Goal: Transaction & Acquisition: Subscribe to service/newsletter

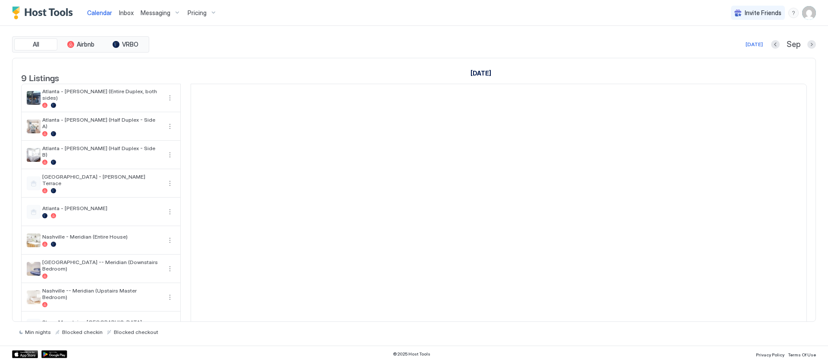
scroll to position [0, 479]
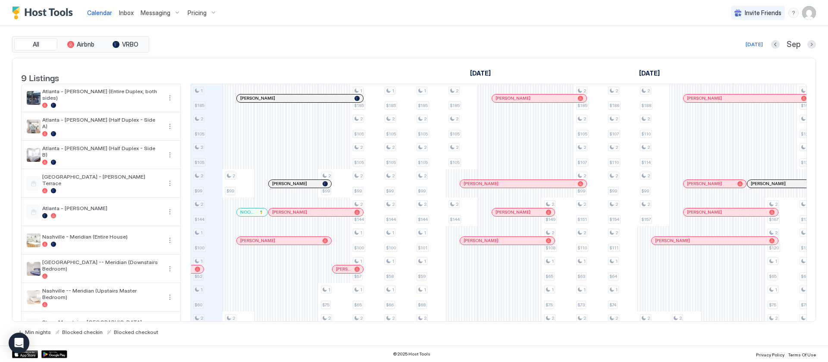
click at [202, 12] on span "Pricing" at bounding box center [197, 13] width 19 height 8
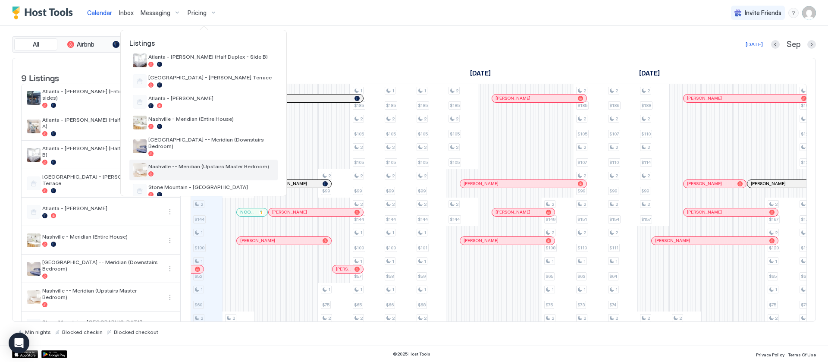
scroll to position [76, 0]
click at [187, 190] on div at bounding box center [211, 192] width 126 height 5
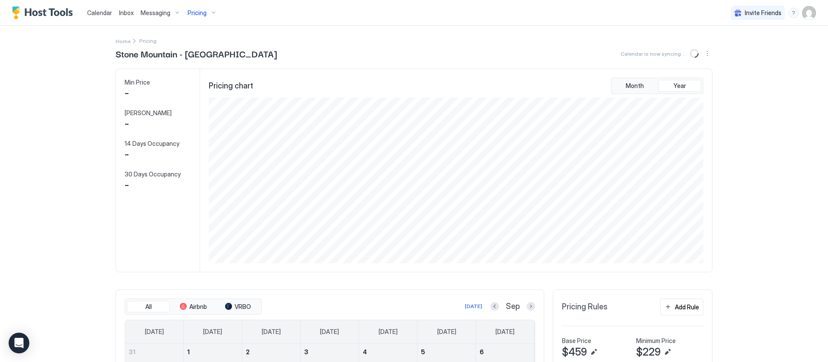
scroll to position [166, 496]
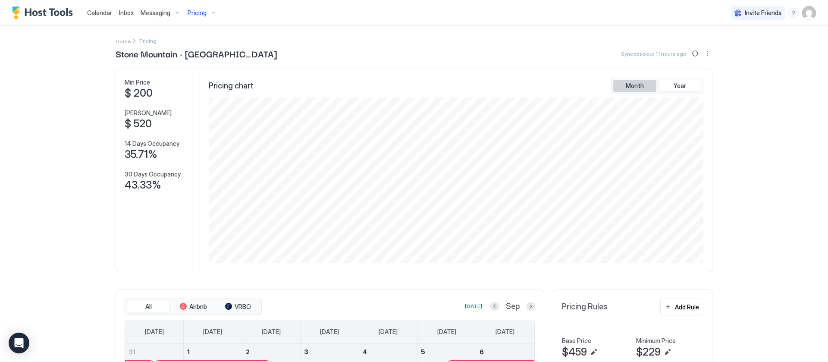
click at [641, 88] on button "Month" at bounding box center [634, 86] width 43 height 12
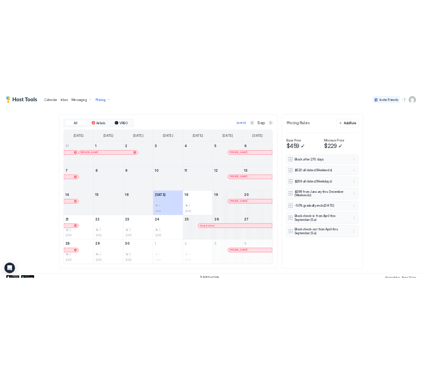
scroll to position [255, 0]
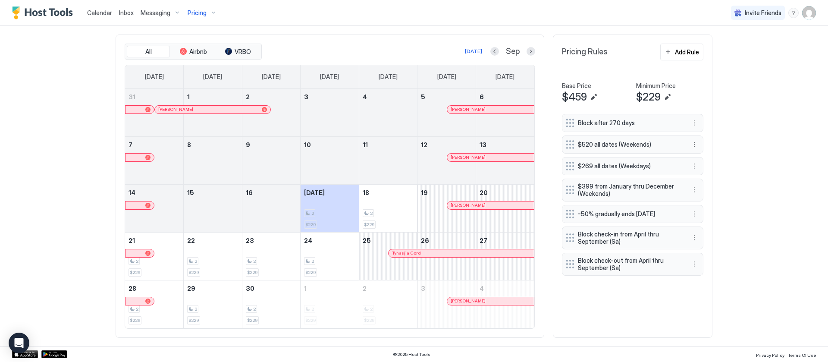
click at [726, 185] on div "Calendar Inbox Messaging Pricing Invite Friends AS Home Pricing [GEOGRAPHIC_DAT…" at bounding box center [414, 181] width 828 height 362
click at [528, 53] on button "Next month" at bounding box center [531, 51] width 9 height 9
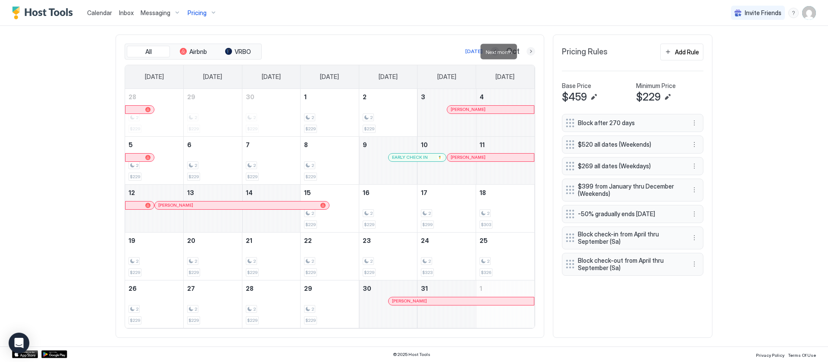
click at [528, 48] on button "Next month" at bounding box center [531, 51] width 9 height 9
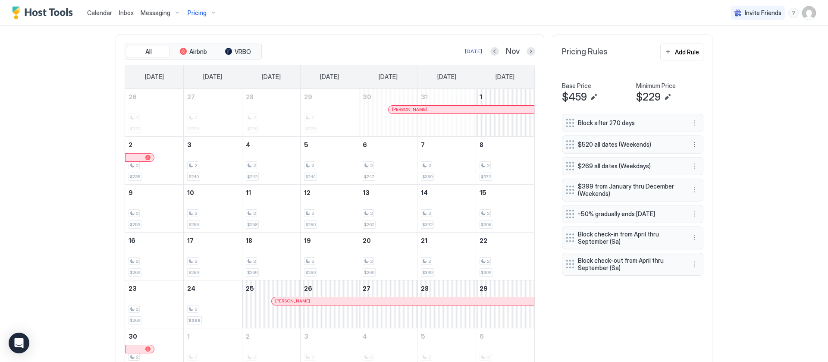
click at [784, 157] on div "Calendar Inbox Messaging Pricing Invite Friends AS Home Pricing [GEOGRAPHIC_DAT…" at bounding box center [414, 181] width 828 height 362
click at [349, 304] on div at bounding box center [352, 301] width 7 height 7
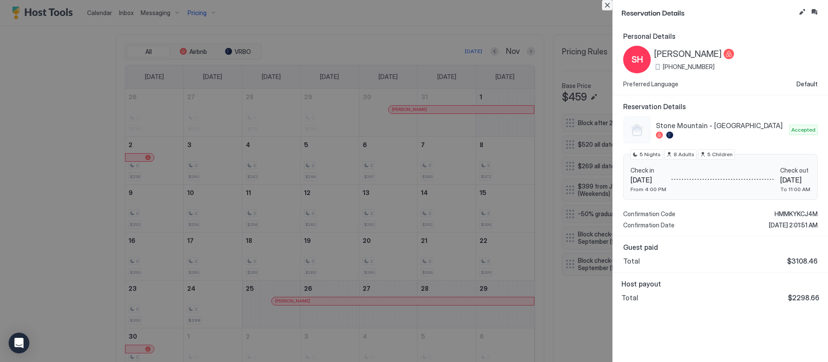
click at [611, 5] on button "Close" at bounding box center [607, 5] width 10 height 10
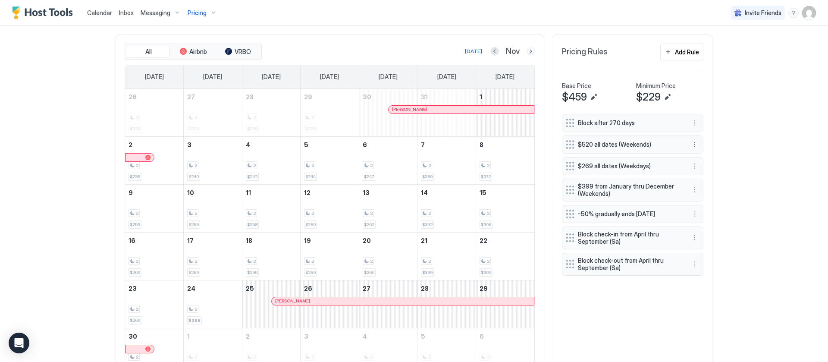
click at [529, 51] on button "Next month" at bounding box center [531, 51] width 9 height 9
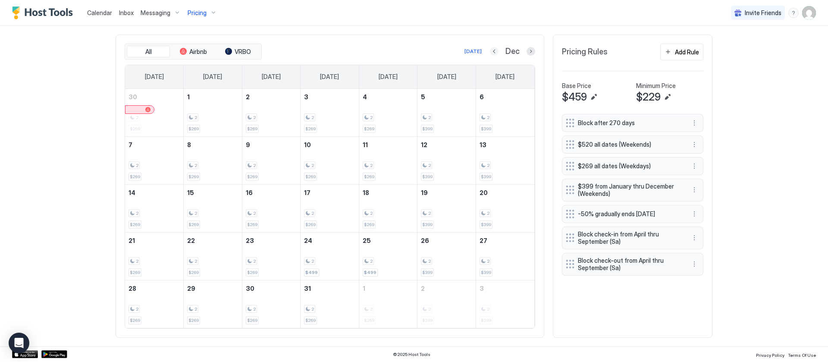
click at [490, 50] on button "Previous month" at bounding box center [494, 51] width 9 height 9
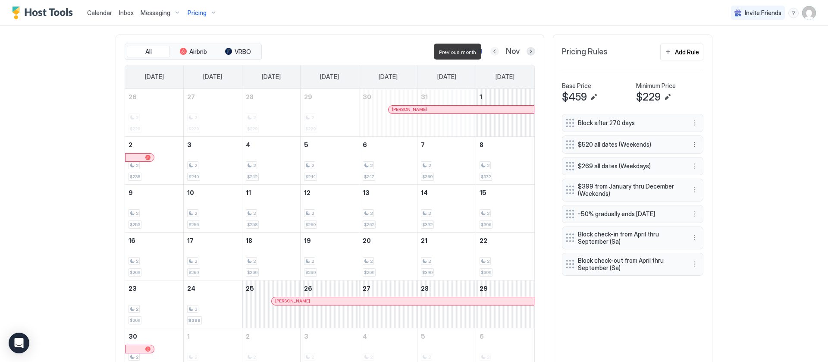
click at [490, 50] on button "Previous month" at bounding box center [494, 51] width 9 height 9
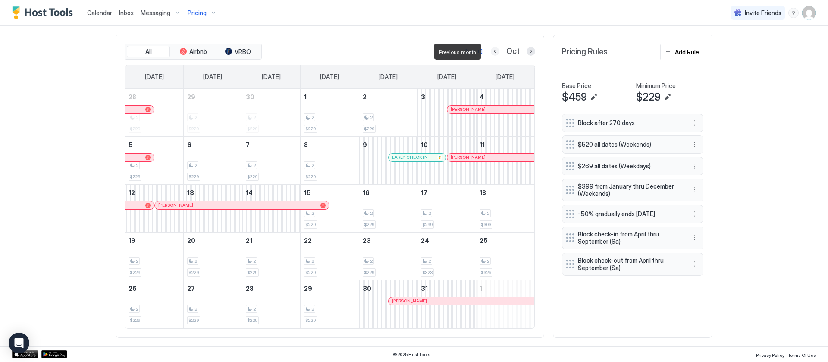
click at [491, 50] on button "Previous month" at bounding box center [495, 51] width 9 height 9
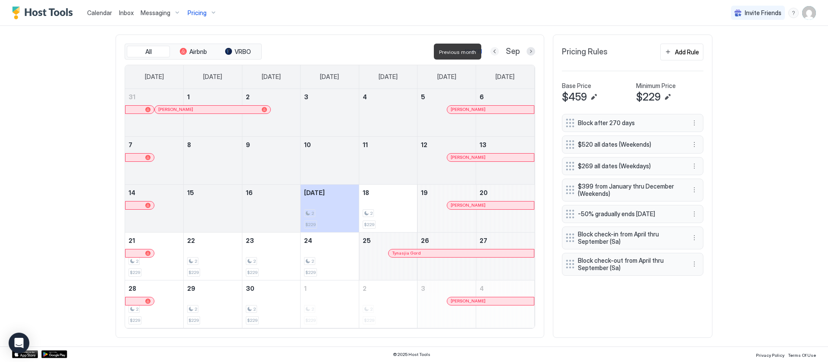
click at [490, 50] on button "Previous month" at bounding box center [494, 51] width 9 height 9
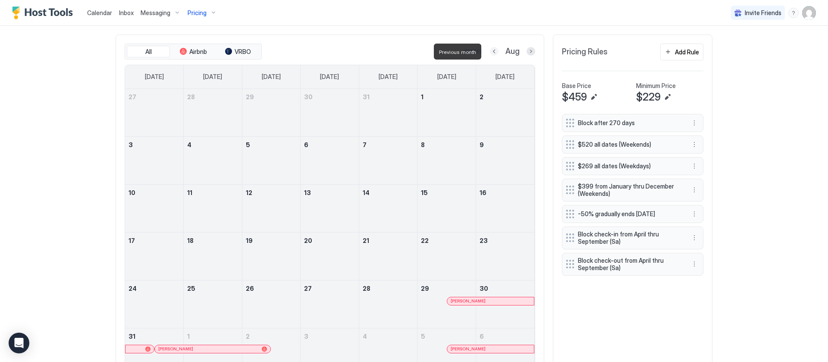
click at [490, 50] on button "Previous month" at bounding box center [494, 51] width 9 height 9
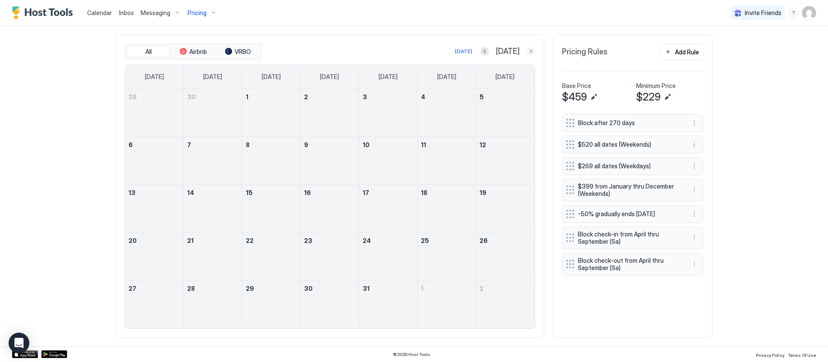
click at [527, 53] on button "Next month" at bounding box center [531, 51] width 9 height 9
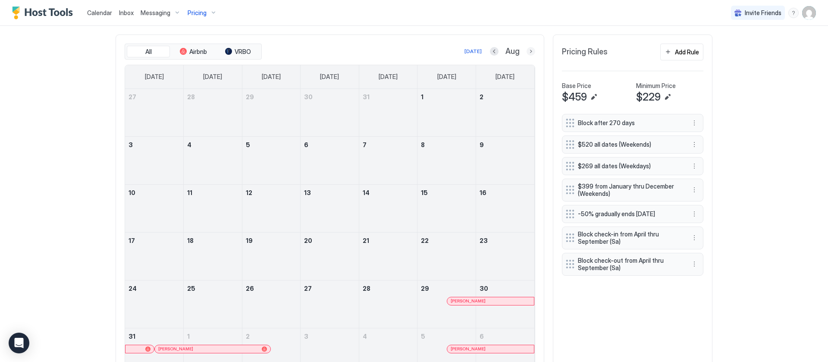
click at [527, 53] on button "Next month" at bounding box center [531, 51] width 9 height 9
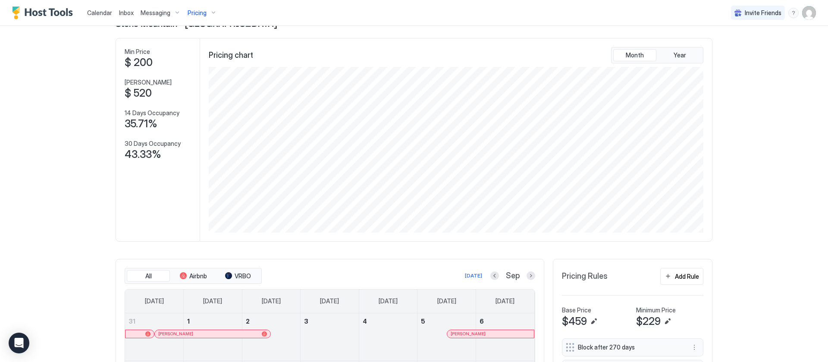
scroll to position [0, 0]
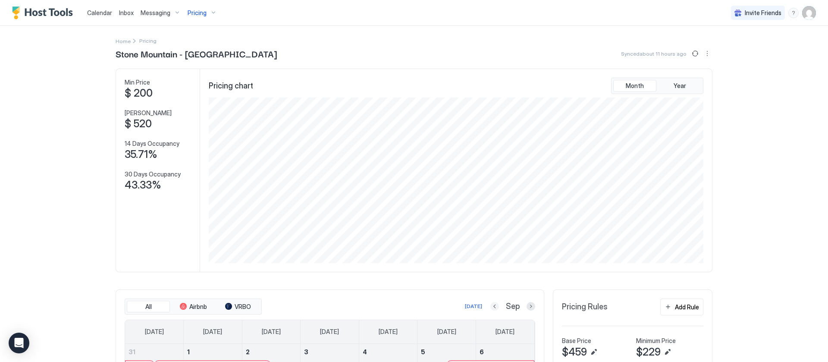
click at [492, 305] on button "Previous month" at bounding box center [494, 306] width 9 height 9
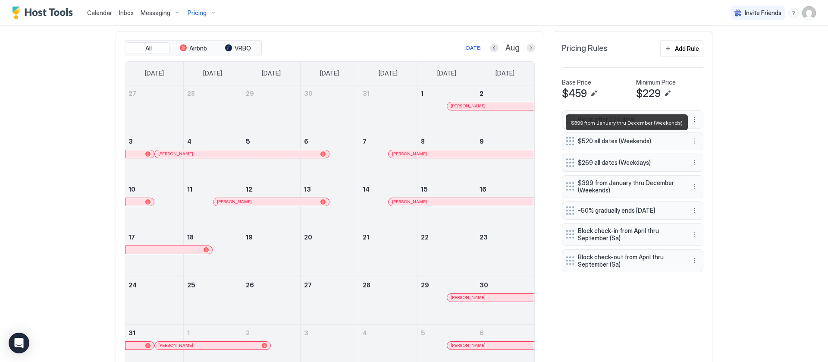
scroll to position [238, 0]
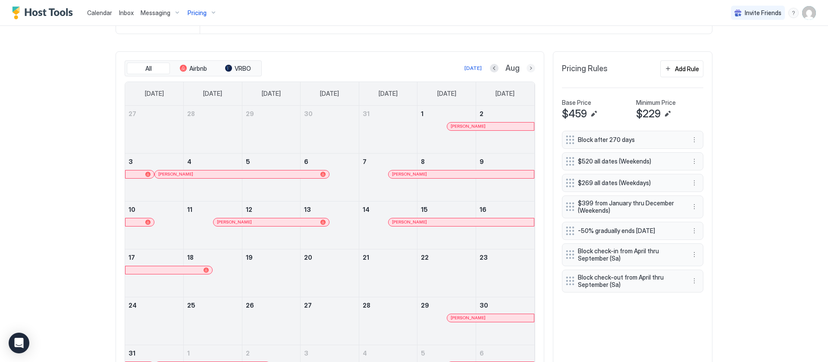
click at [530, 70] on button "Next month" at bounding box center [531, 68] width 9 height 9
